Goal: Task Accomplishment & Management: Use online tool/utility

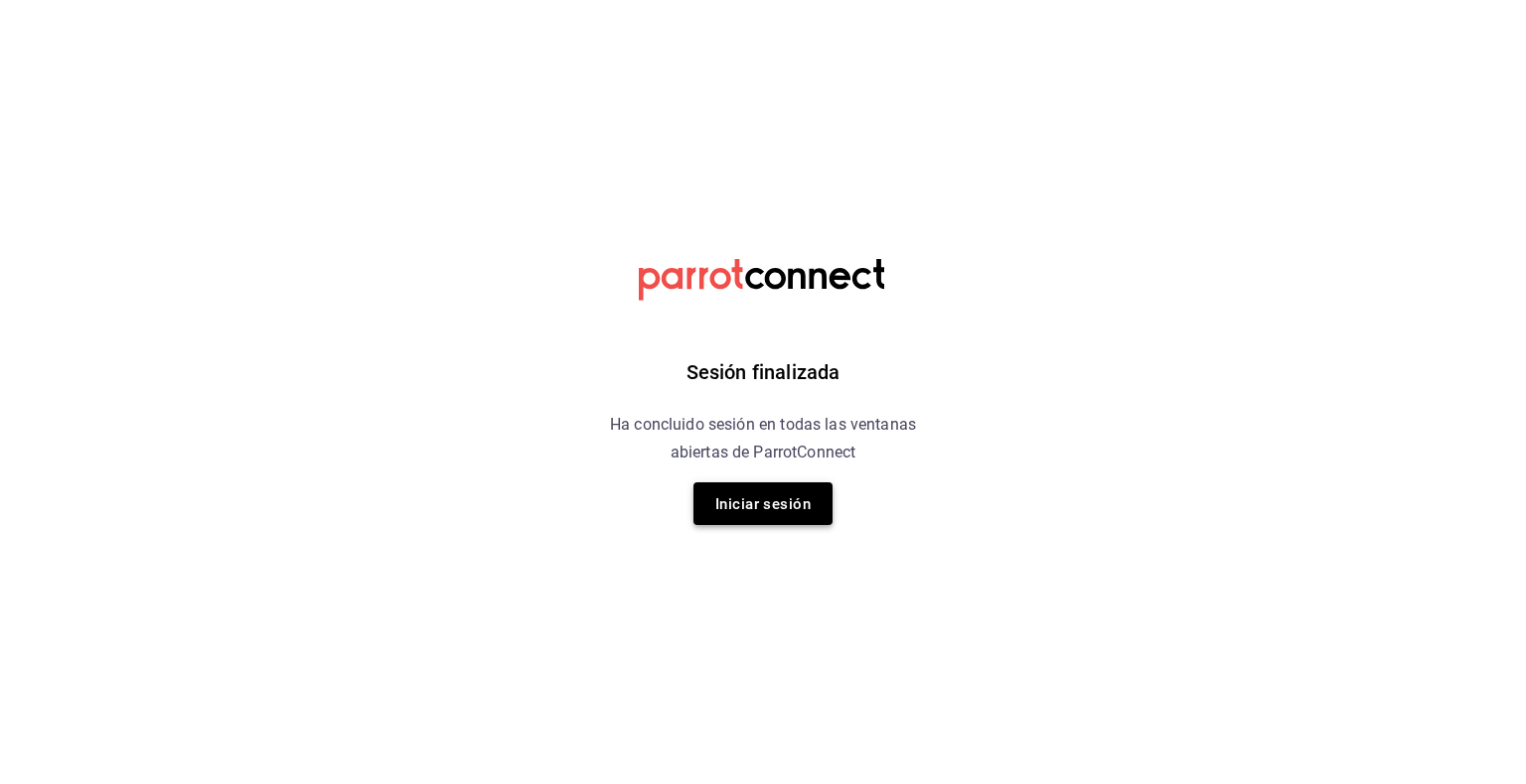
click at [773, 510] on font "Iniciar sesión" at bounding box center [763, 504] width 95 height 18
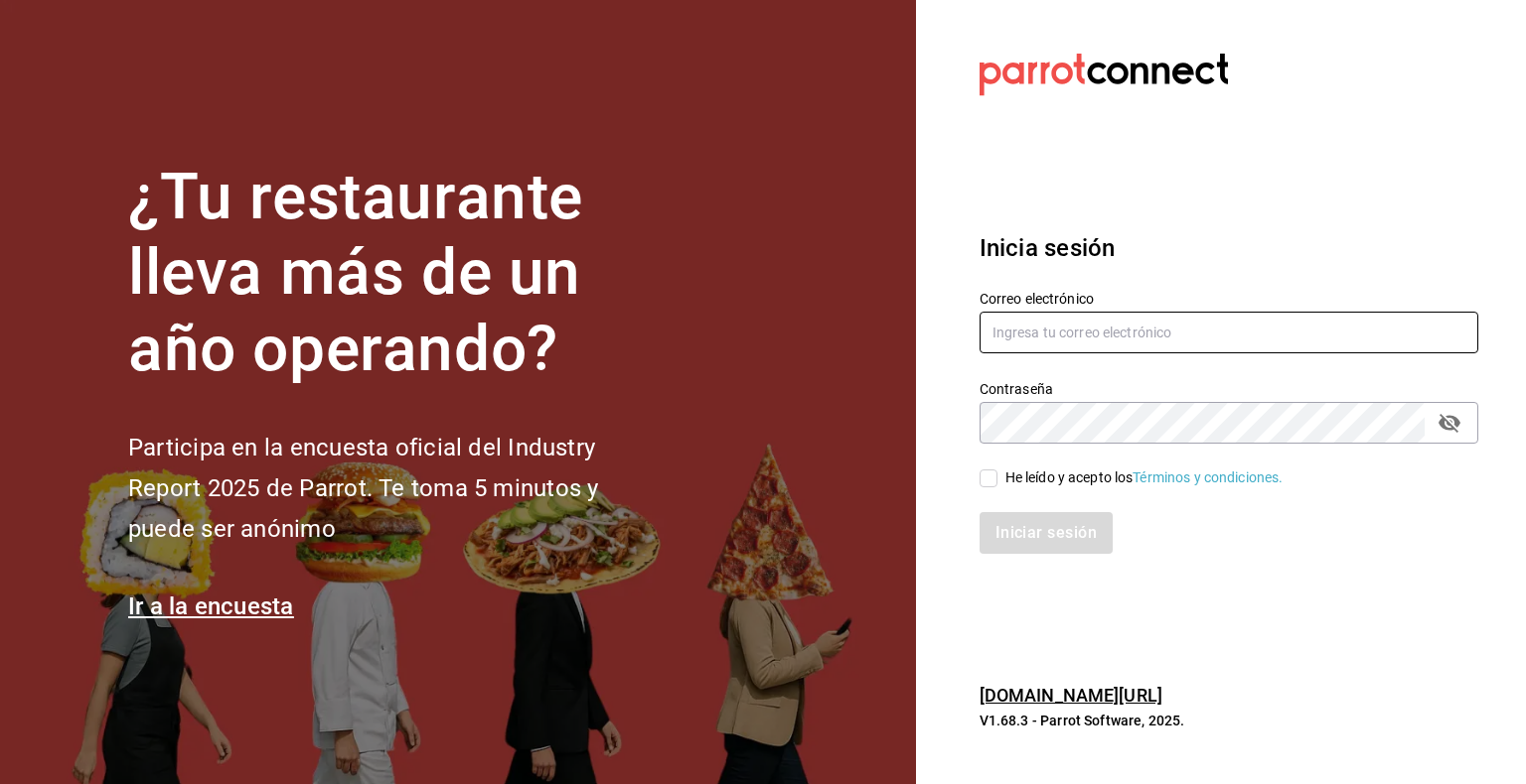
type input "[EMAIL_ADDRESS][DOMAIN_NAME]"
click at [988, 482] on input "He leído y acepto los Términos y condiciones." at bounding box center [988, 478] width 18 height 18
checkbox input "true"
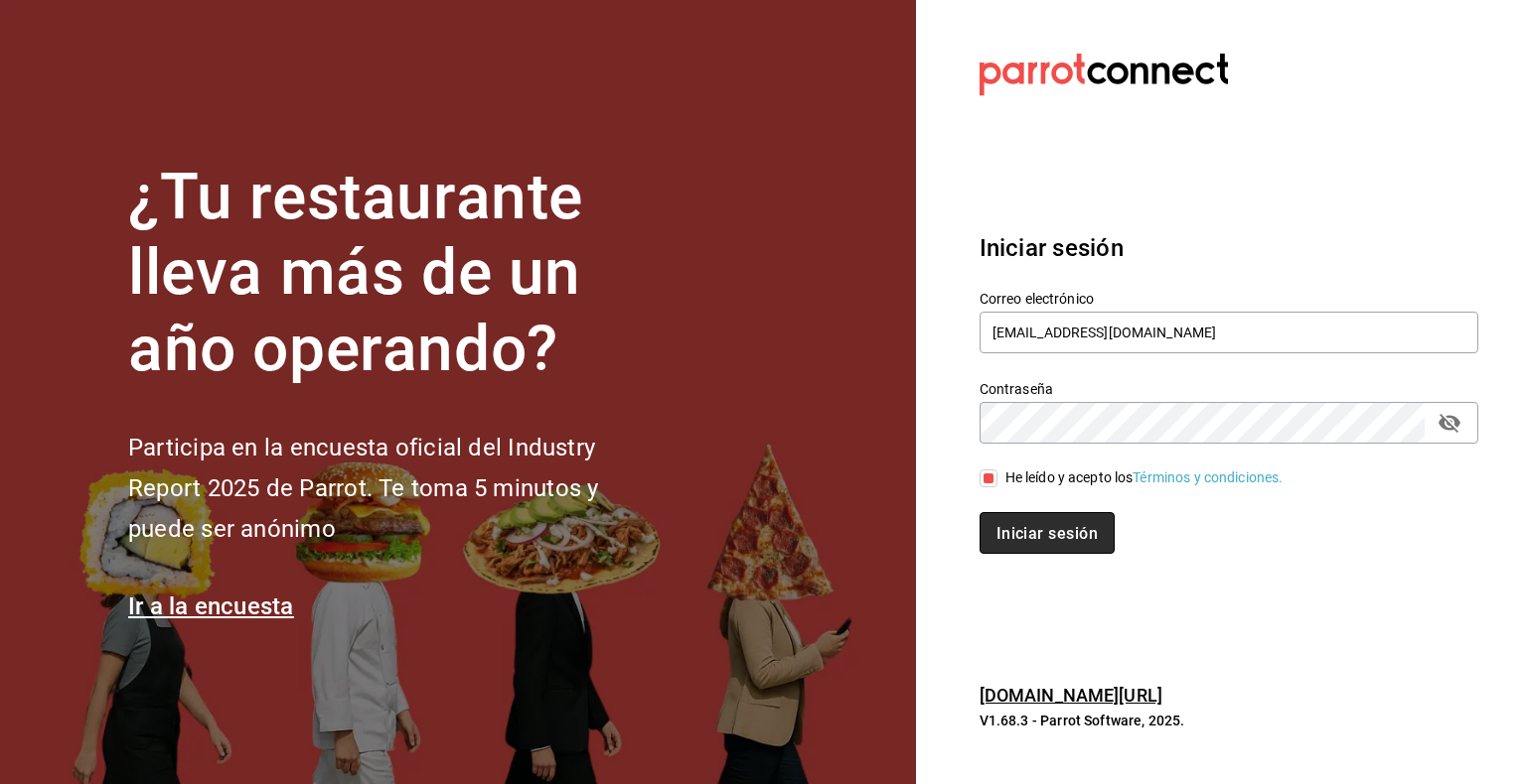
click at [1039, 549] on button "Iniciar sesión" at bounding box center [1046, 533] width 135 height 42
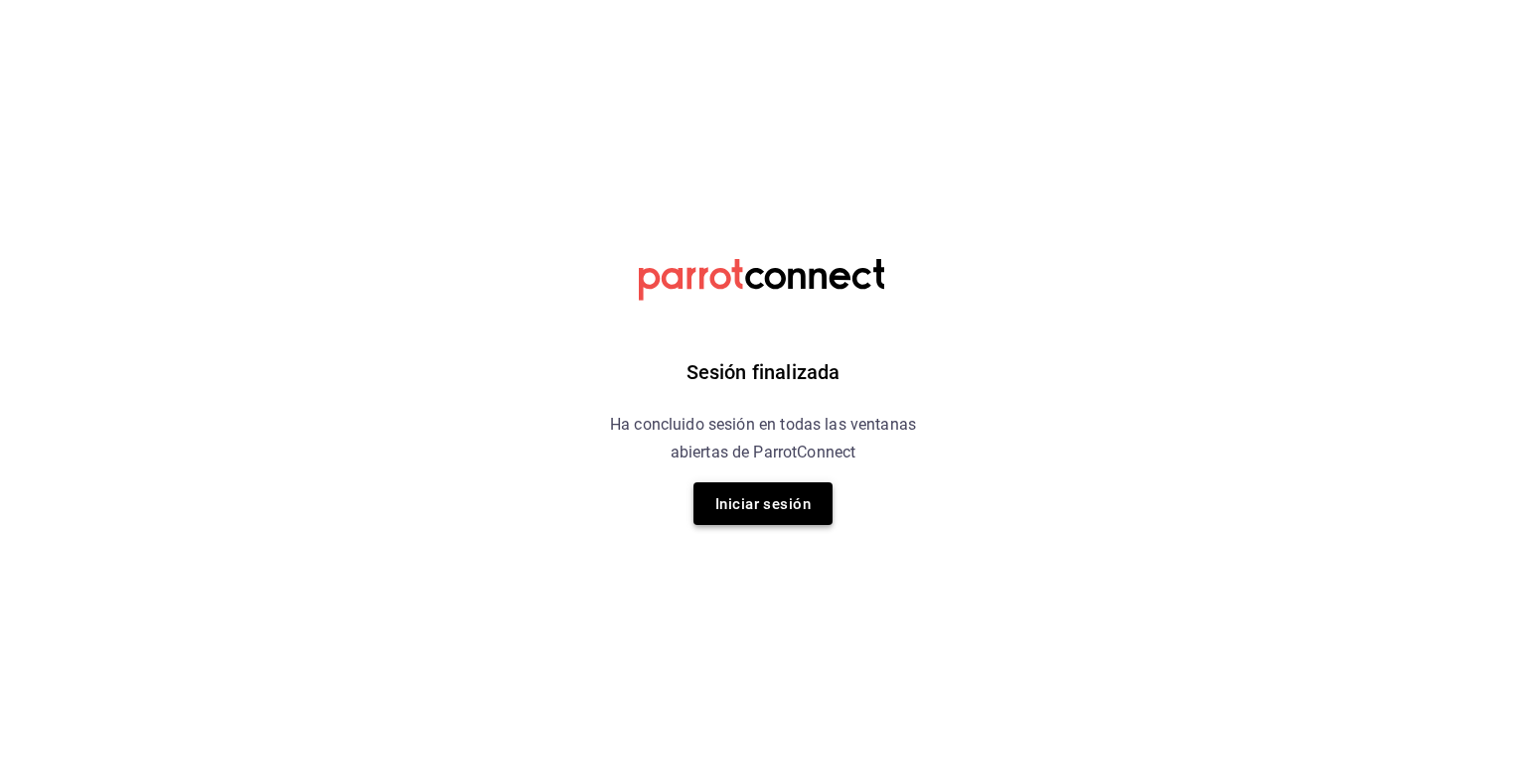
click at [783, 513] on font "Iniciar sesión" at bounding box center [763, 503] width 95 height 27
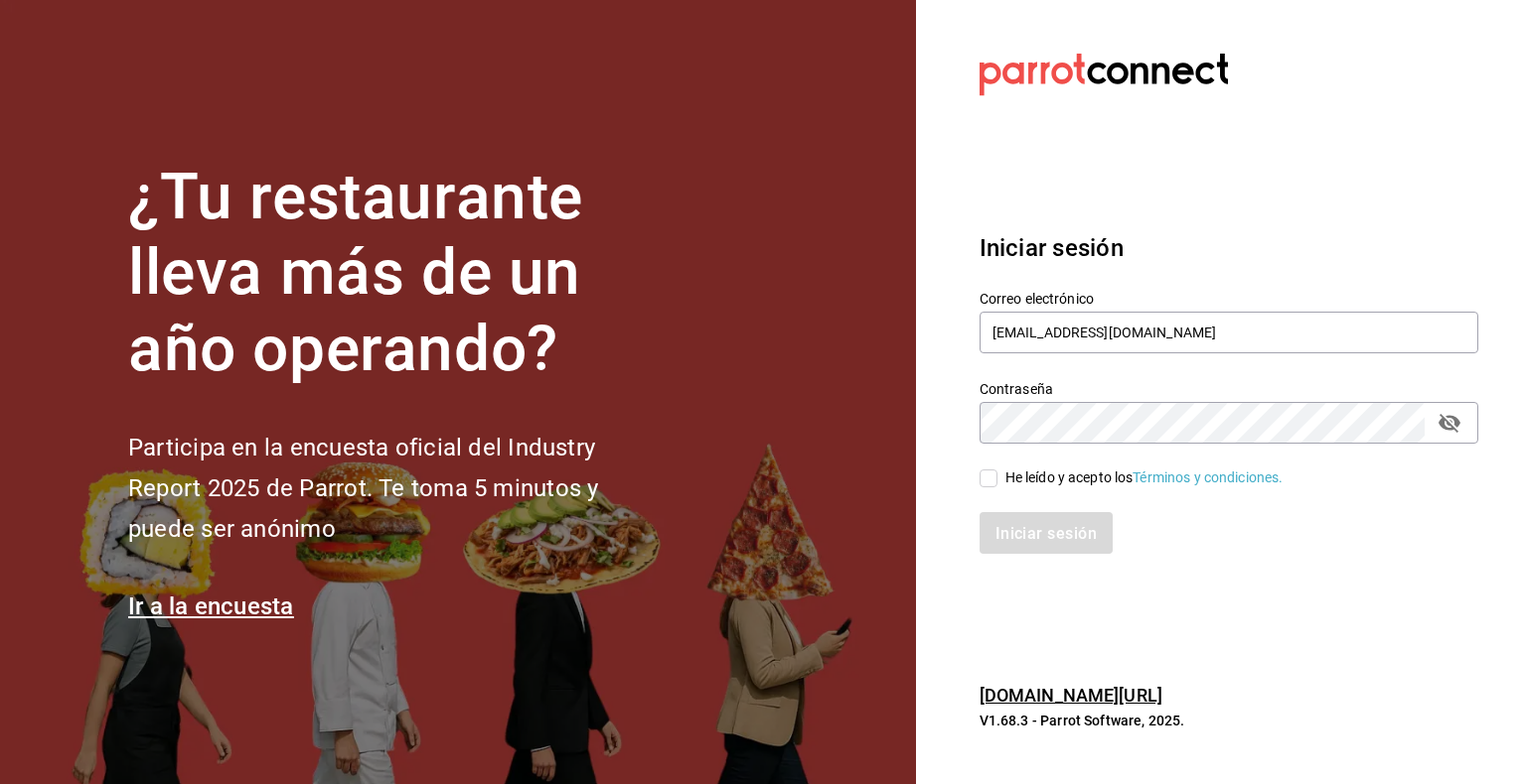
click at [996, 470] on input "He leído y acepto los Términos y condiciones." at bounding box center [988, 478] width 18 height 18
checkbox input "true"
click at [1026, 527] on font "Iniciar sesión" at bounding box center [1046, 533] width 101 height 19
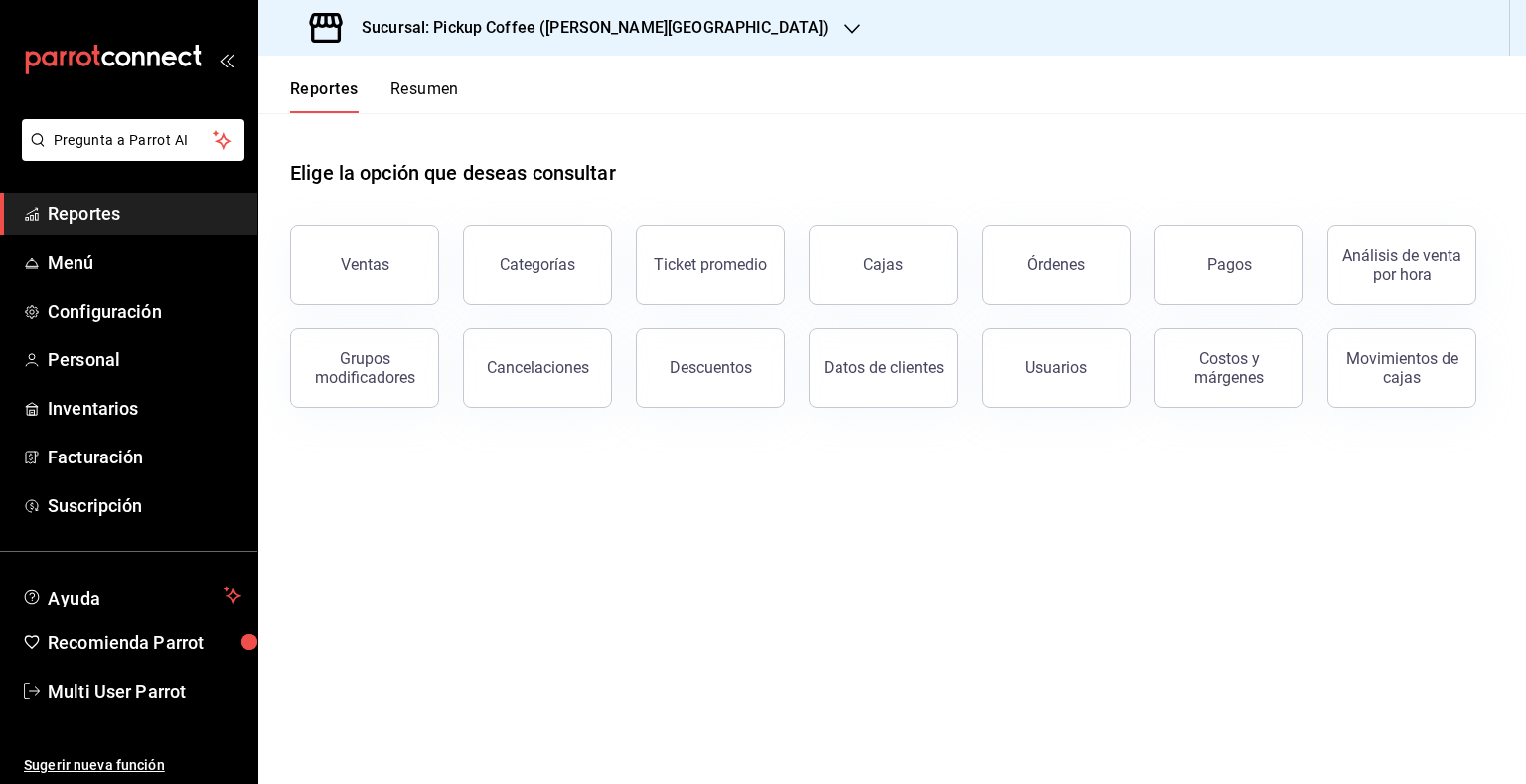
click at [1071, 215] on div "Órdenes" at bounding box center [1043, 253] width 173 height 103
click at [344, 256] on div "Ventas" at bounding box center [365, 264] width 49 height 19
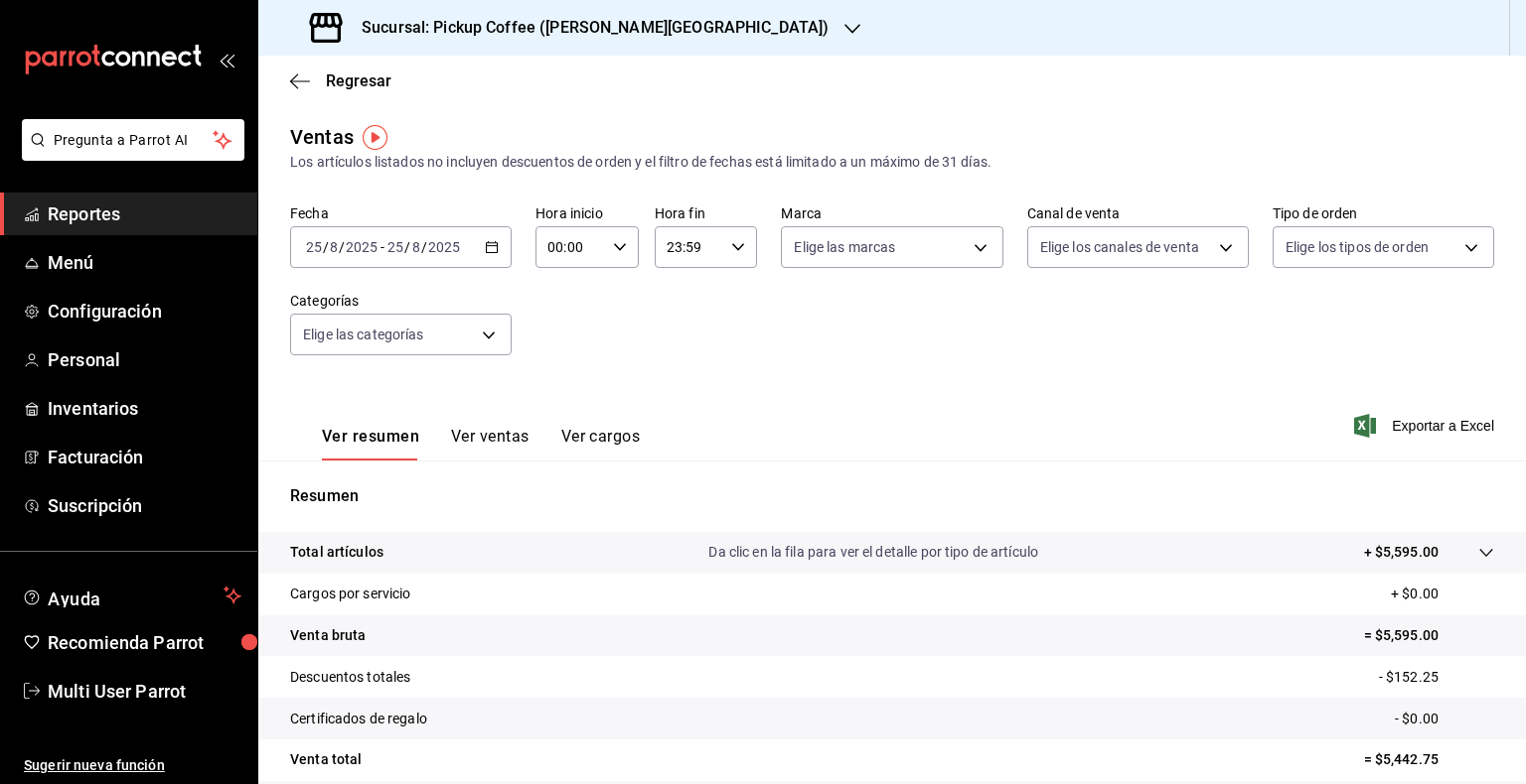
click at [844, 23] on icon "button" at bounding box center [852, 29] width 16 height 16
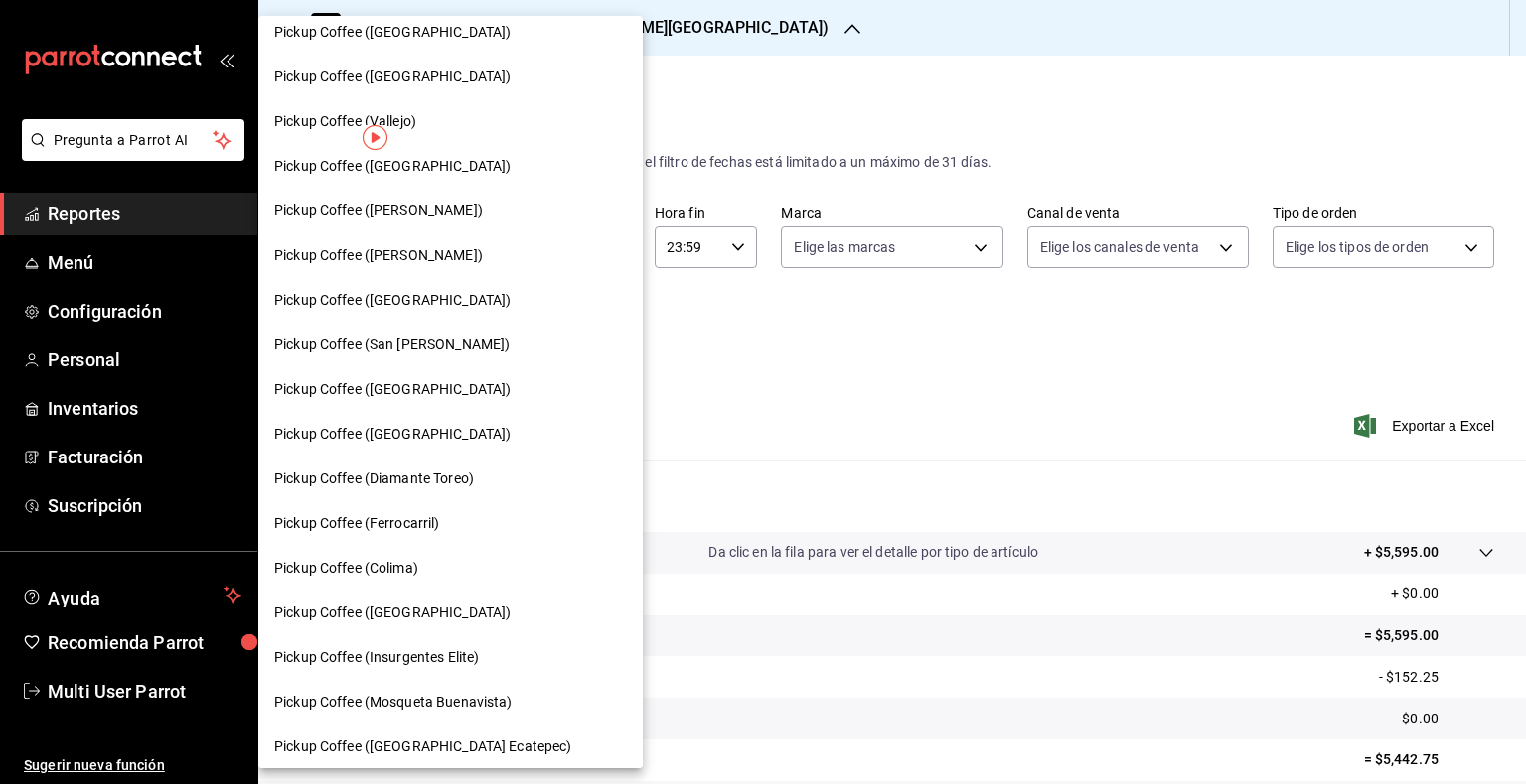
scroll to position [659, 0]
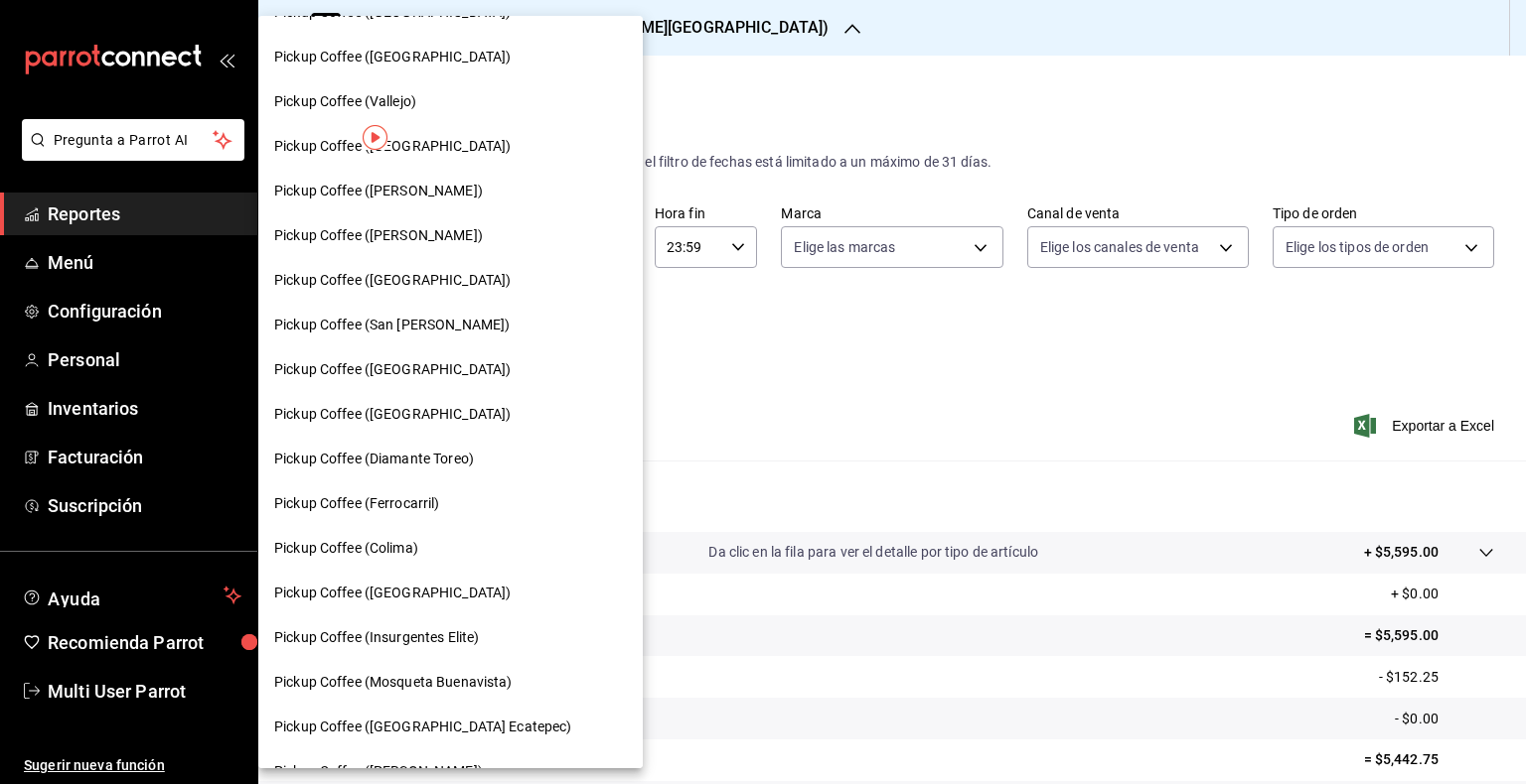
drag, startPoint x: 391, startPoint y: 483, endPoint x: 384, endPoint y: 456, distance: 27.9
click at [384, 456] on nav "Pickup Coffee (Quintana Roo) Pickup Coffee (Tlalpan) Pickup Coffee (Santa Fe) P…" at bounding box center [450, 214] width 385 height 1714
click at [384, 456] on span "Pickup Coffee (Diamante Toreo)" at bounding box center [374, 458] width 200 height 21
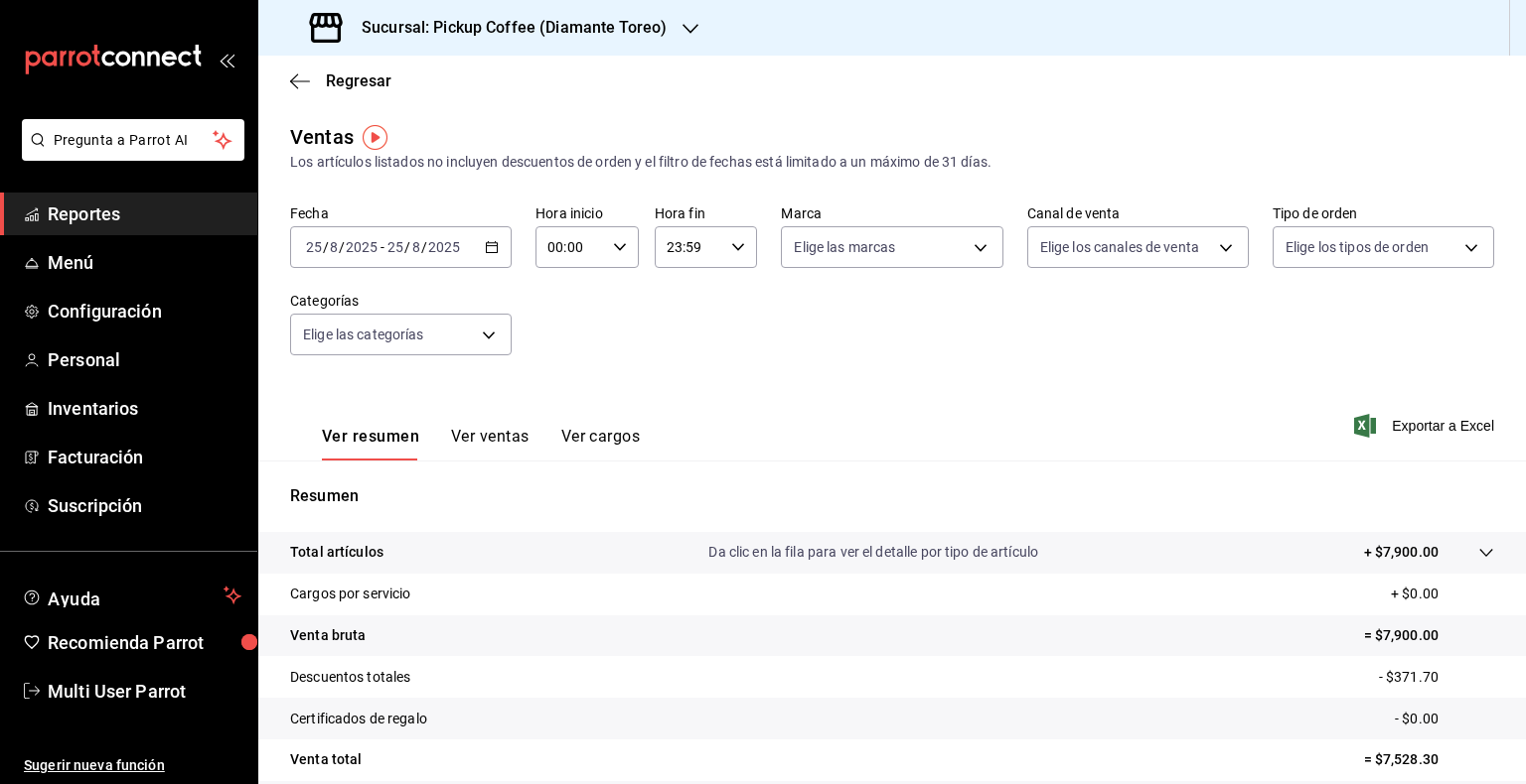
click at [487, 247] on icon "button" at bounding box center [492, 248] width 14 height 14
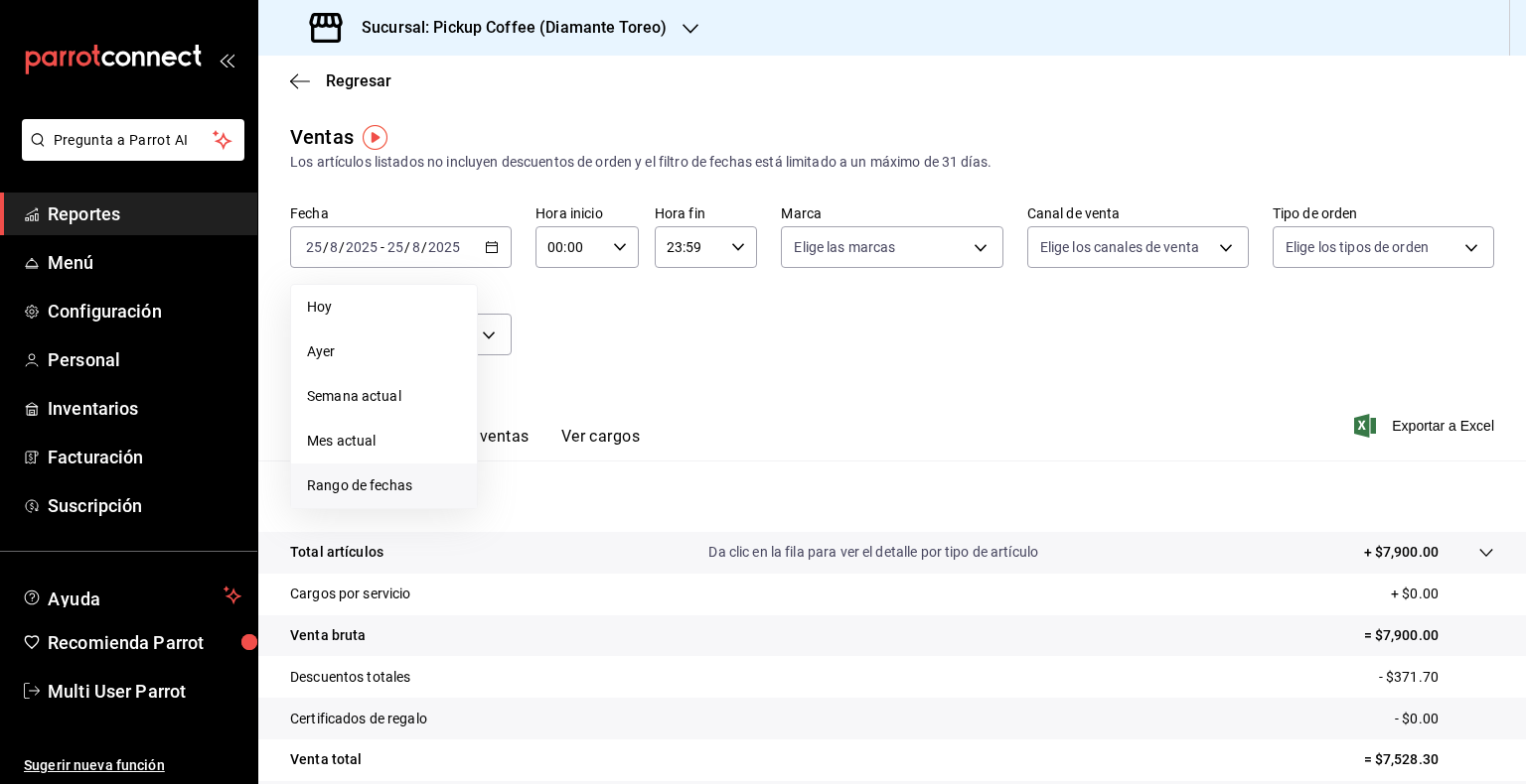
click at [372, 490] on span "Rango de fechas" at bounding box center [384, 485] width 154 height 21
click at [700, 317] on icon "button" at bounding box center [697, 320] width 24 height 24
click at [700, 317] on icon "button" at bounding box center [697, 324] width 24 height 24
click at [700, 317] on icon "button" at bounding box center [697, 320] width 24 height 24
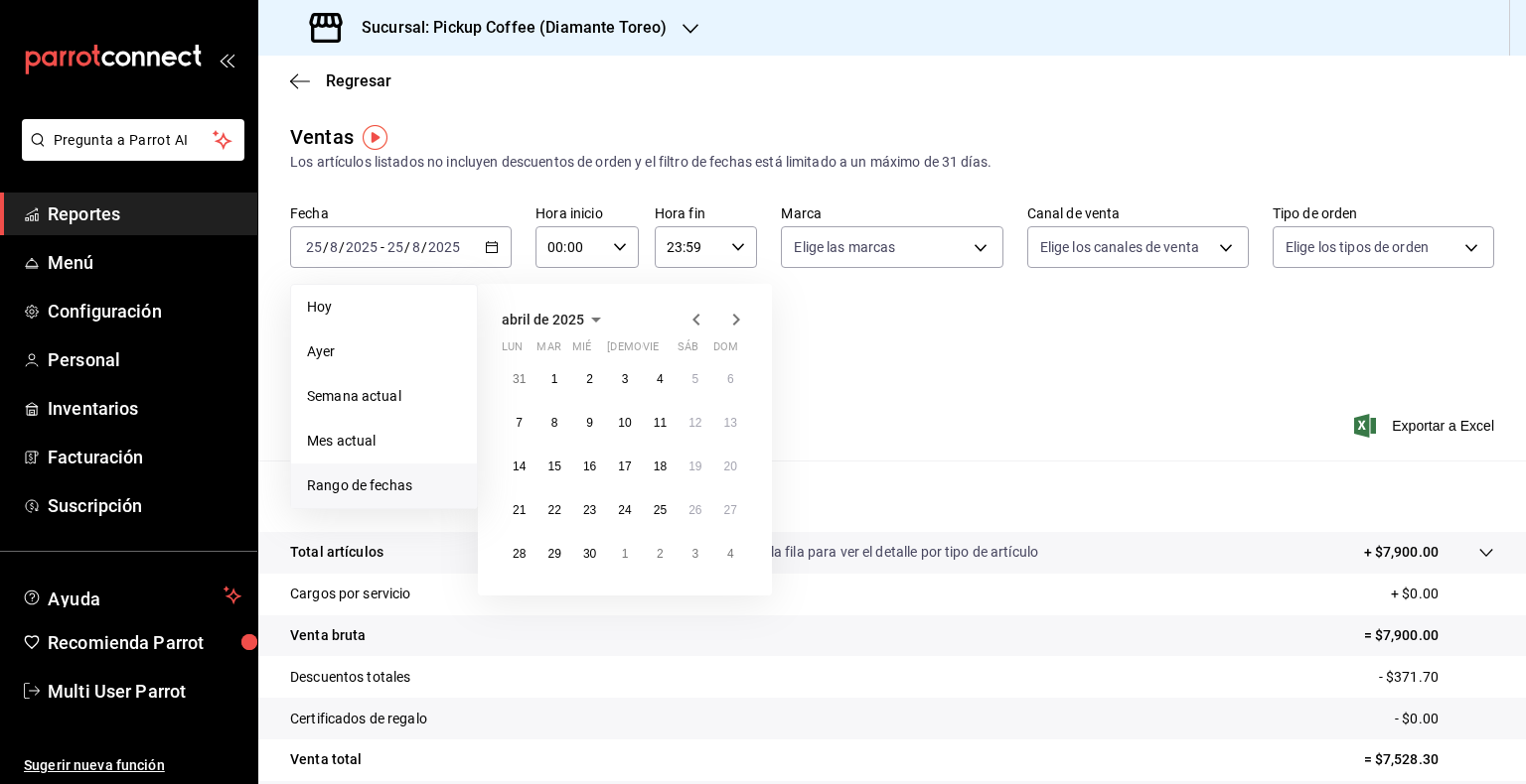
click at [700, 317] on icon "button" at bounding box center [697, 320] width 24 height 24
click at [733, 323] on icon "button" at bounding box center [737, 320] width 24 height 24
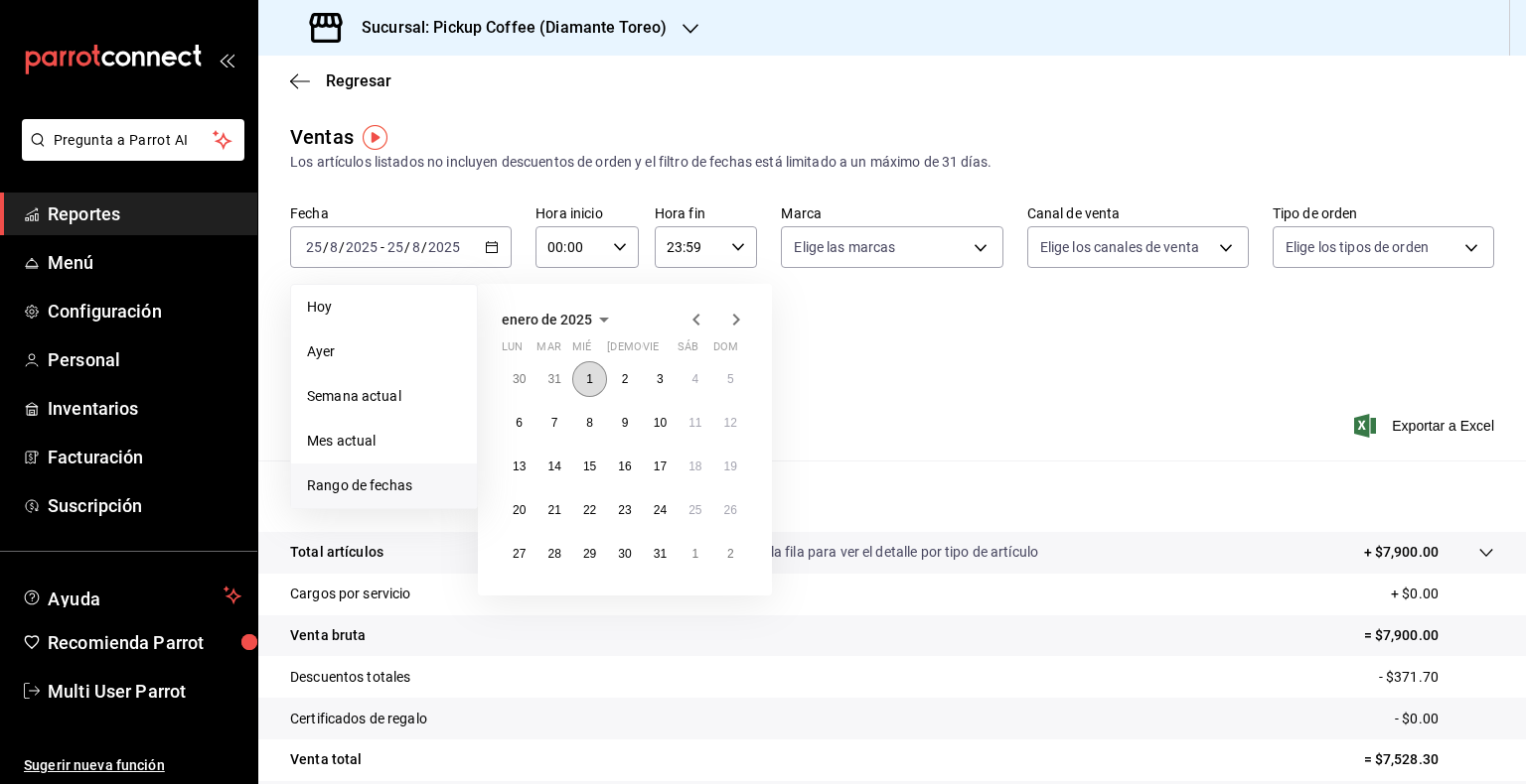
click at [592, 385] on abbr "1" at bounding box center [589, 380] width 7 height 14
click at [731, 388] on button "5" at bounding box center [731, 380] width 35 height 36
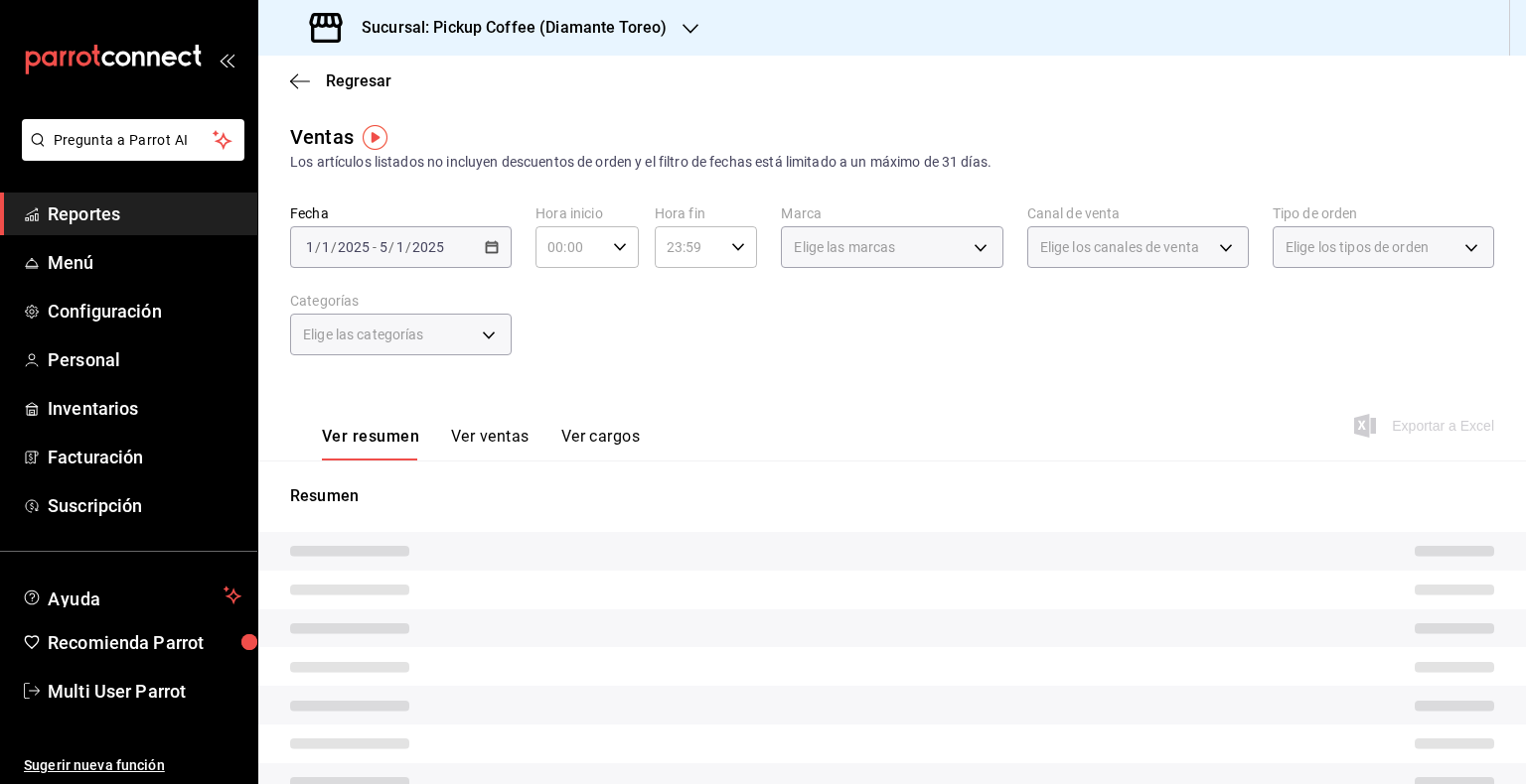
click at [731, 388] on div "Ver resumen Ver ventas Ver cargos Exportar a Excel" at bounding box center [891, 420] width 1267 height 82
